Goal: Task Accomplishment & Management: Manage account settings

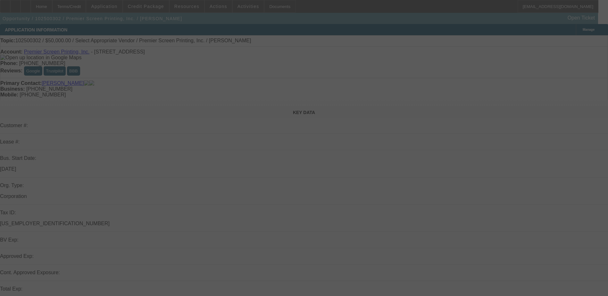
select select "0"
select select "2"
select select "0.1"
select select "4"
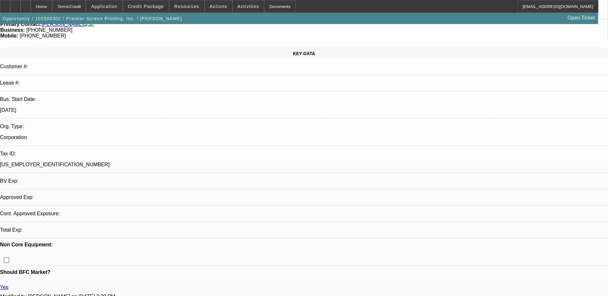
scroll to position [64, 0]
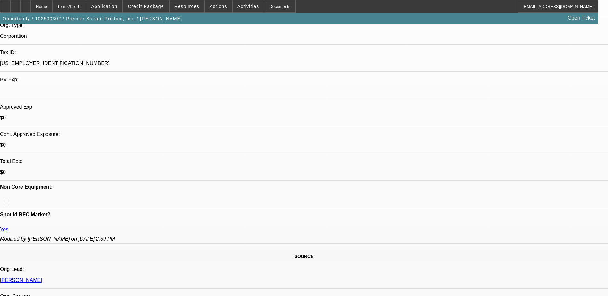
scroll to position [96, 0]
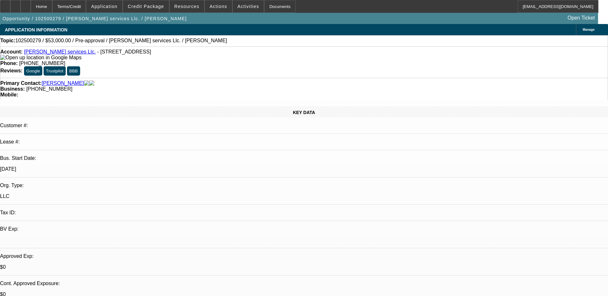
select select "0"
select select "2"
select select "0.1"
select select "4"
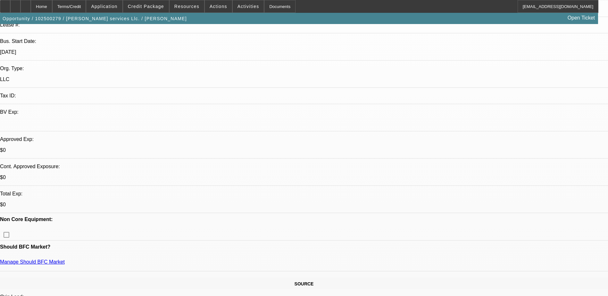
scroll to position [224, 0]
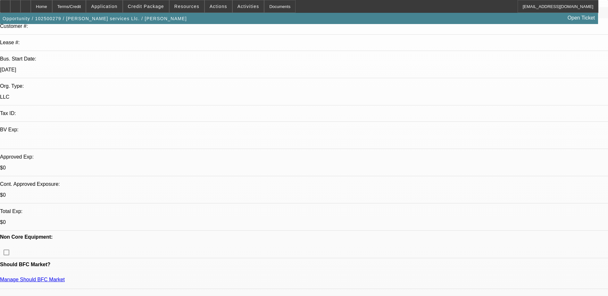
scroll to position [160, 0]
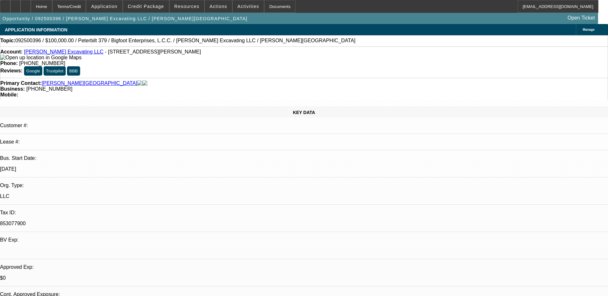
select select "0"
select select "2"
select select "0"
select select "6"
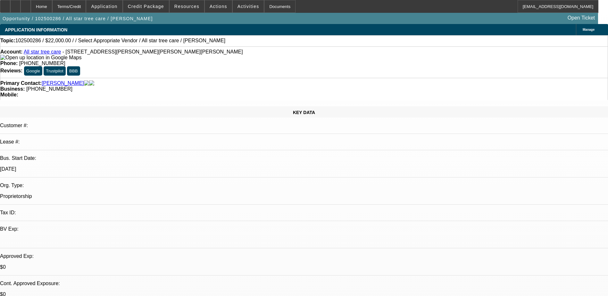
select select "0"
select select "2"
select select "0.1"
select select "1"
select select "2"
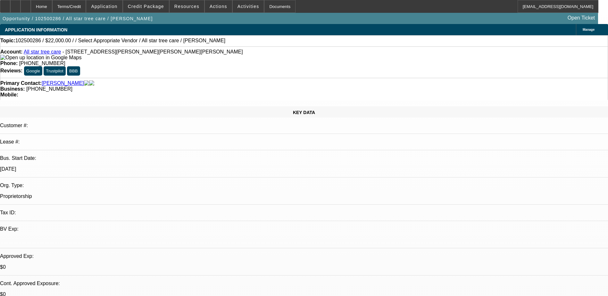
select select "4"
click at [158, 8] on span "Credit Package" at bounding box center [146, 6] width 36 height 5
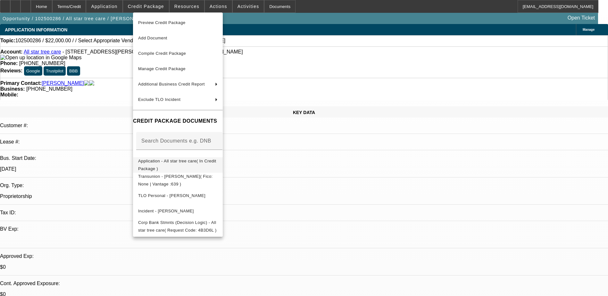
click at [200, 161] on span "Application - All star tree care( In Credit Package )" at bounding box center [177, 165] width 78 height 13
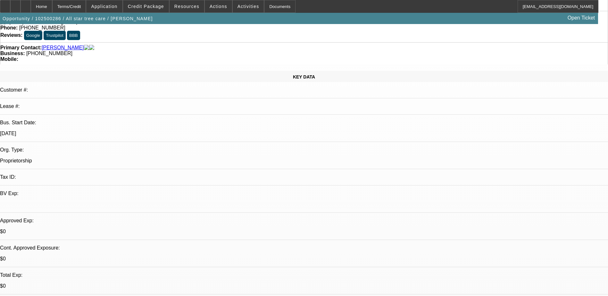
scroll to position [96, 0]
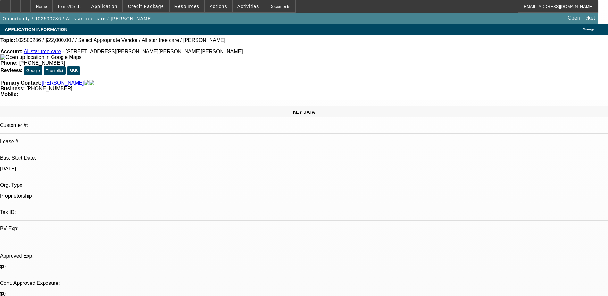
scroll to position [0, 0]
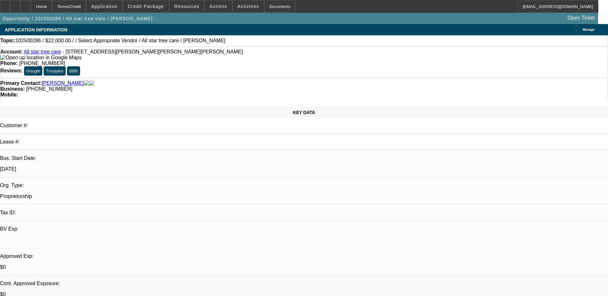
scroll to position [0, 0]
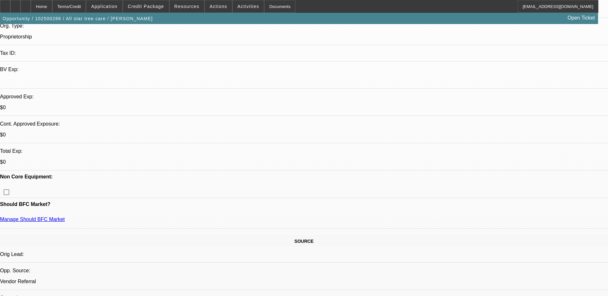
scroll to position [160, 0]
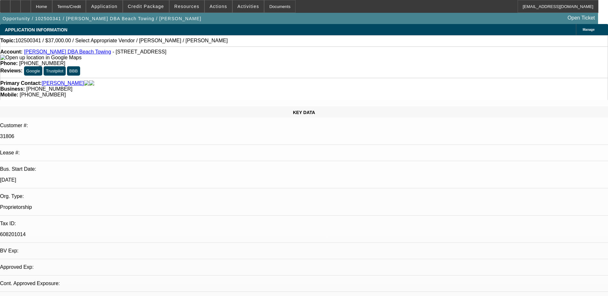
select select "0"
select select "2"
select select "0.1"
select select "4"
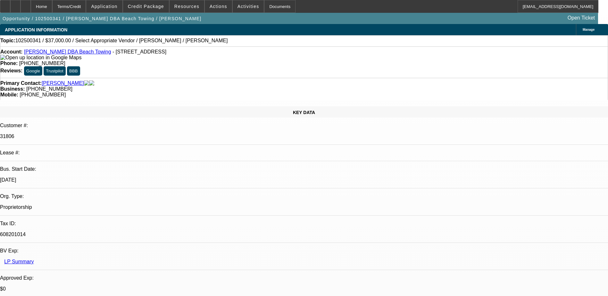
scroll to position [160, 0]
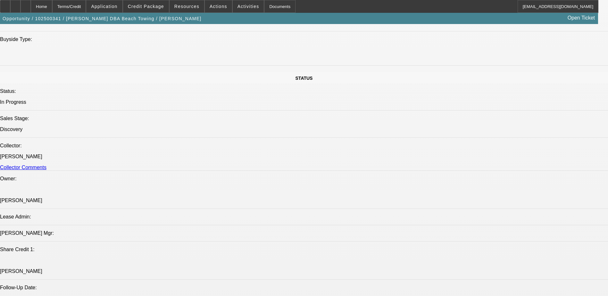
scroll to position [641, 0]
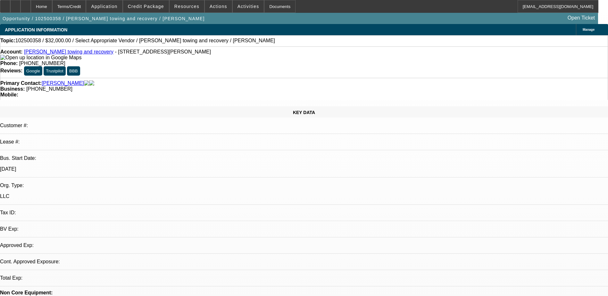
select select "0"
select select "2"
select select "0.1"
select select "1"
select select "2"
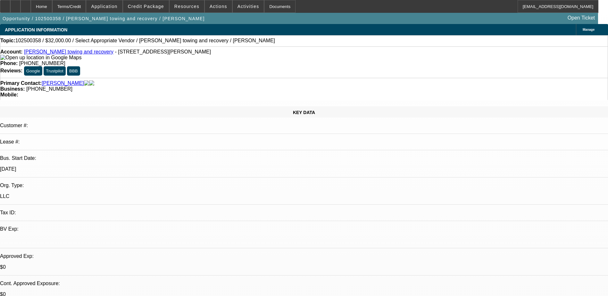
select select "4"
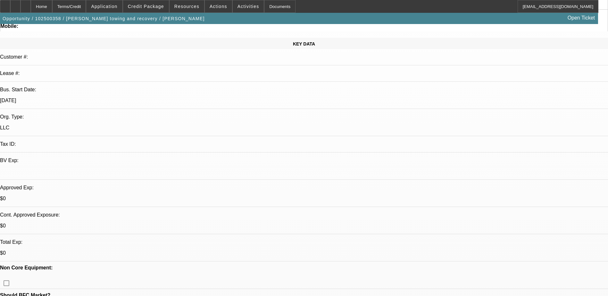
scroll to position [160, 0]
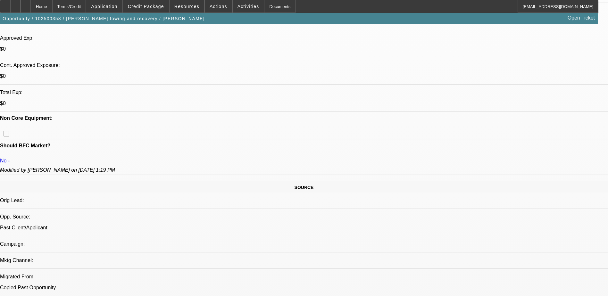
scroll to position [321, 0]
